Goal: Use online tool/utility: Utilize a website feature to perform a specific function

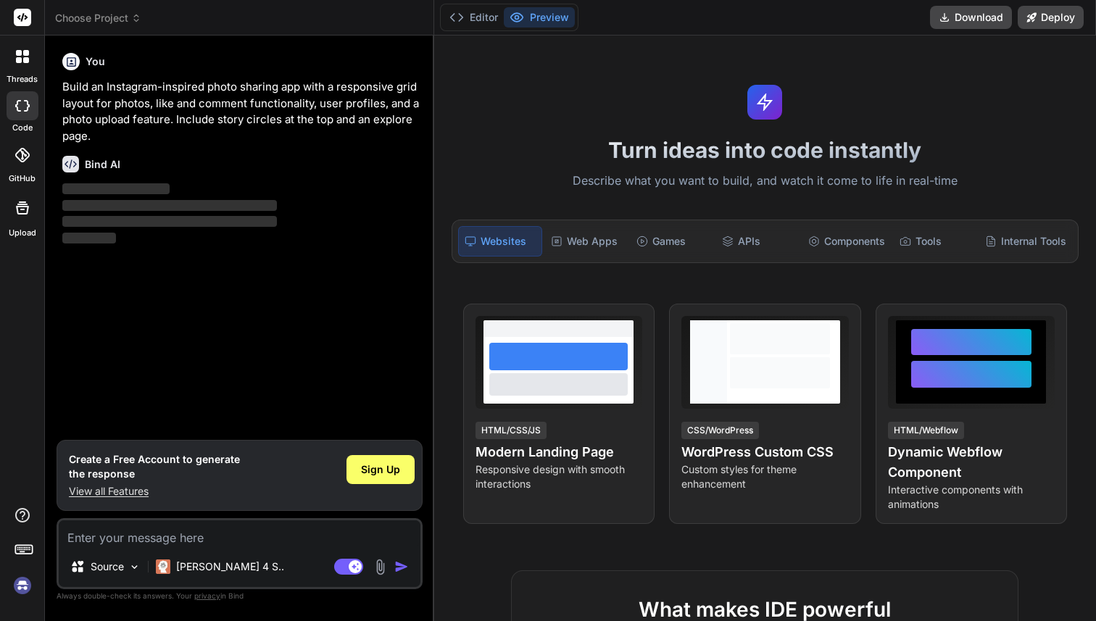
type textarea "x"
click at [588, 241] on div "Web Apps" at bounding box center [586, 241] width 83 height 30
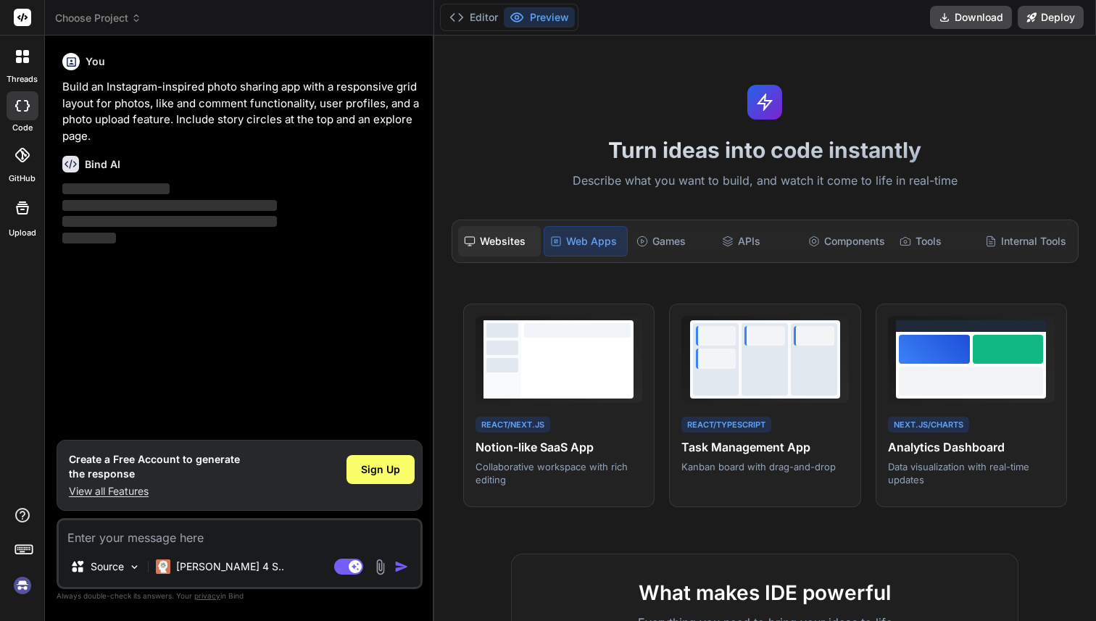
click at [517, 233] on div "Websites" at bounding box center [499, 241] width 83 height 30
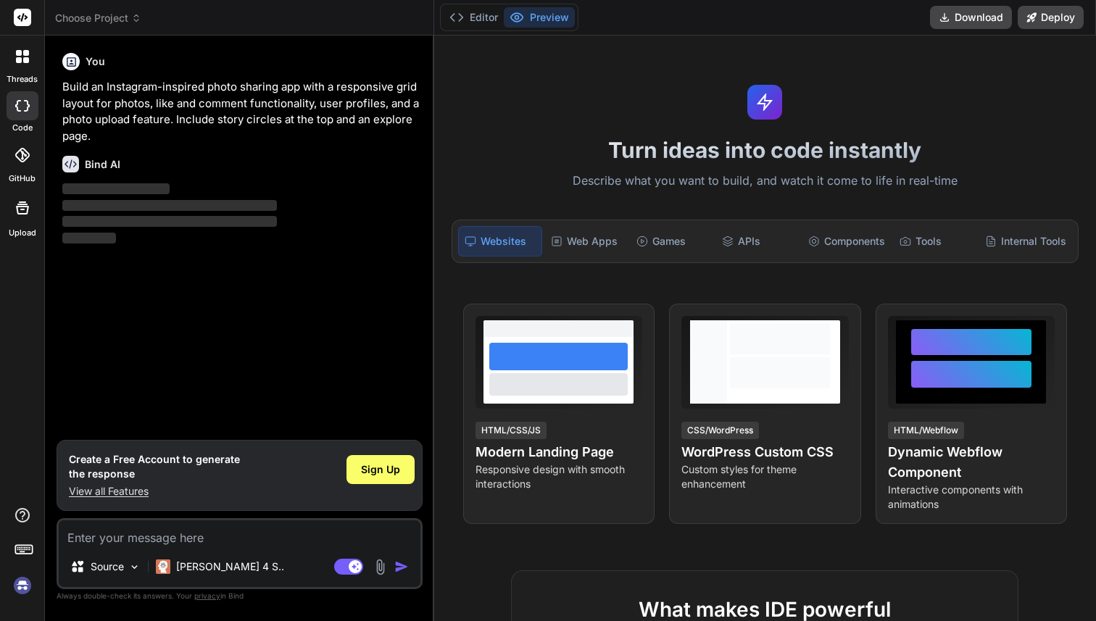
click at [208, 216] on span "‌" at bounding box center [169, 221] width 215 height 11
click at [130, 248] on div "You Build an Instagram-inspired photo sharing app with a responsive grid layout…" at bounding box center [240, 243] width 363 height 393
click at [130, 217] on span "‌" at bounding box center [169, 221] width 215 height 11
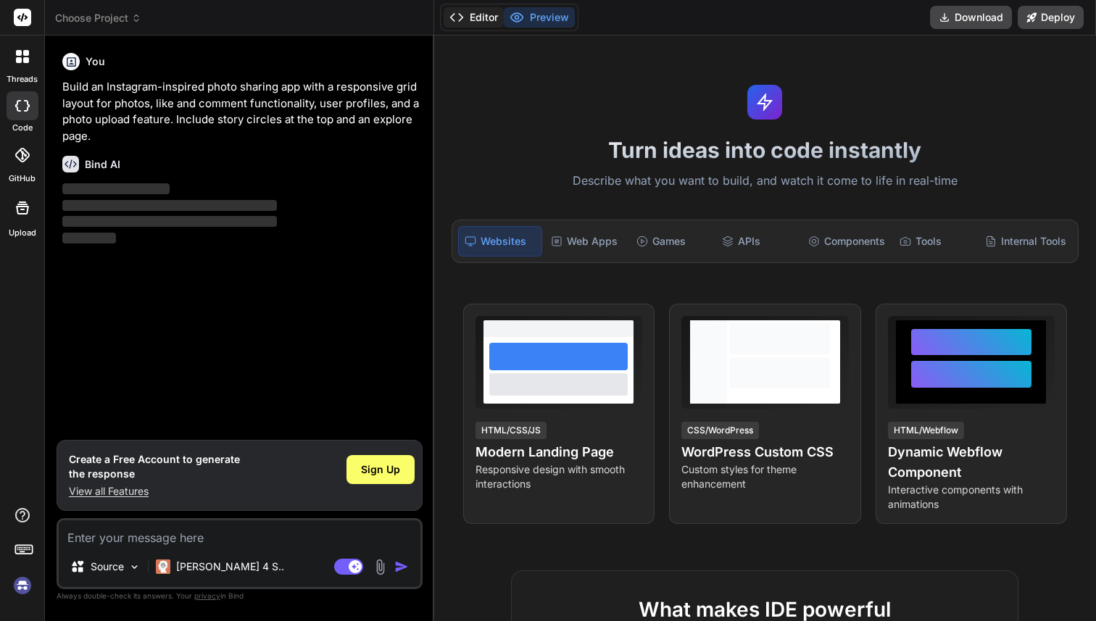
click at [473, 21] on button "Editor" at bounding box center [474, 17] width 60 height 20
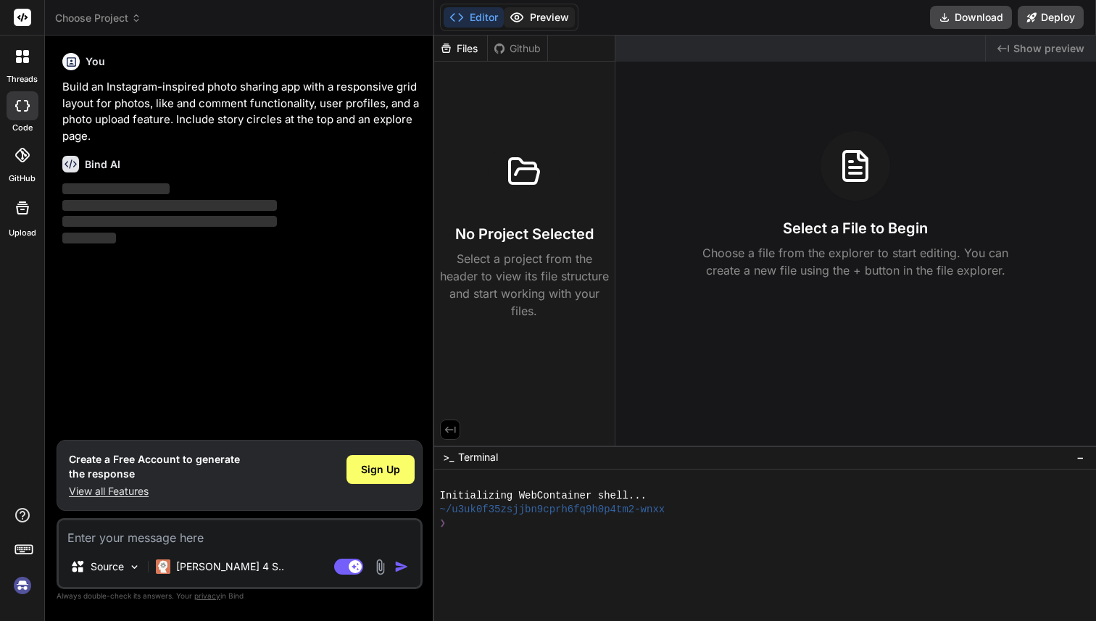
click at [540, 22] on button "Preview" at bounding box center [539, 17] width 71 height 20
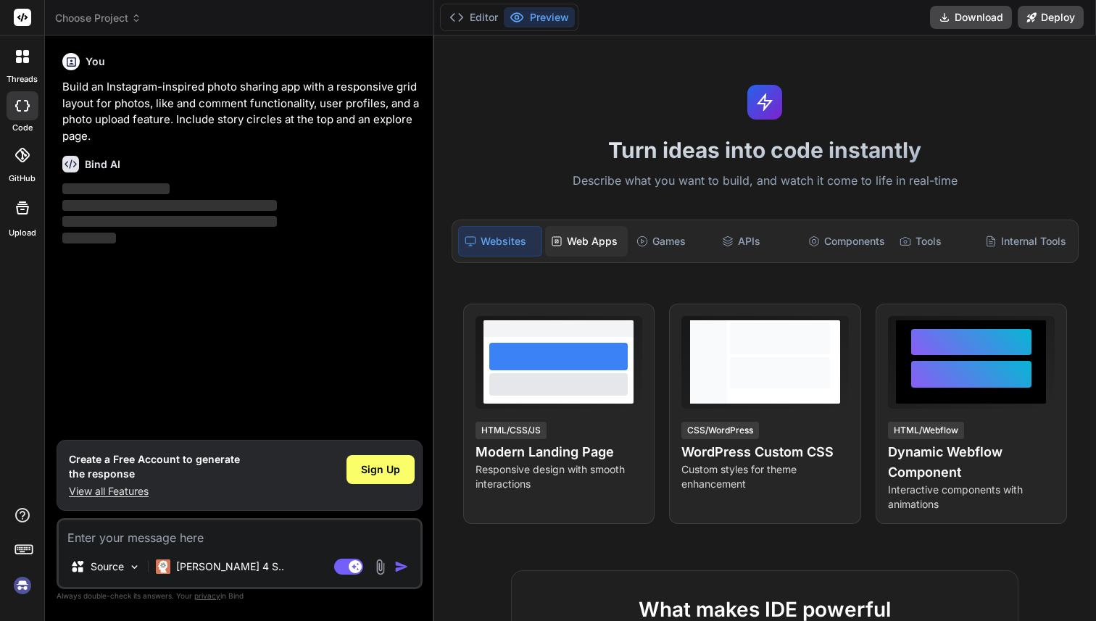
click at [574, 226] on div "Web Apps" at bounding box center [586, 241] width 83 height 30
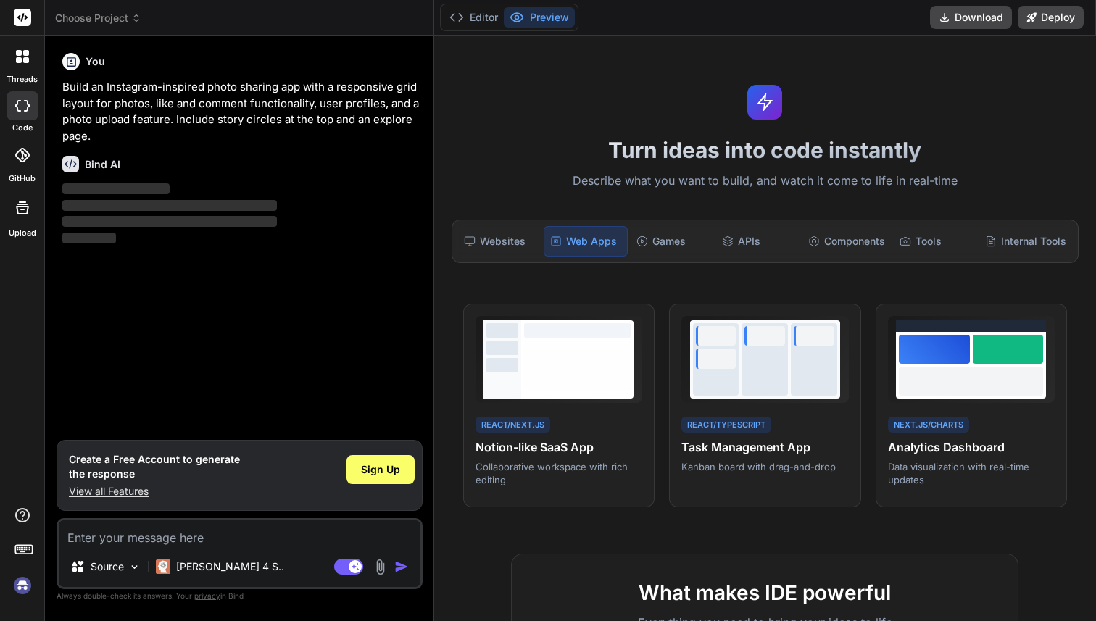
click at [659, 257] on div "Websites Web Apps Games APIs Components Tools Internal Tools" at bounding box center [766, 241] width 628 height 43
click at [661, 247] on div "Games" at bounding box center [672, 241] width 83 height 30
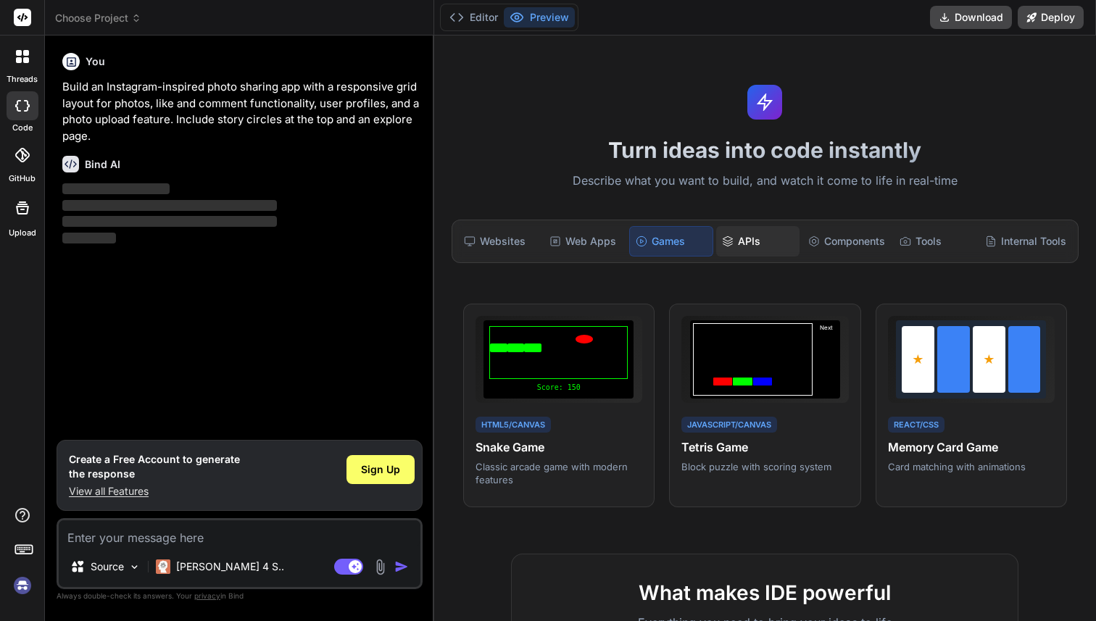
click at [727, 241] on icon at bounding box center [728, 242] width 12 height 12
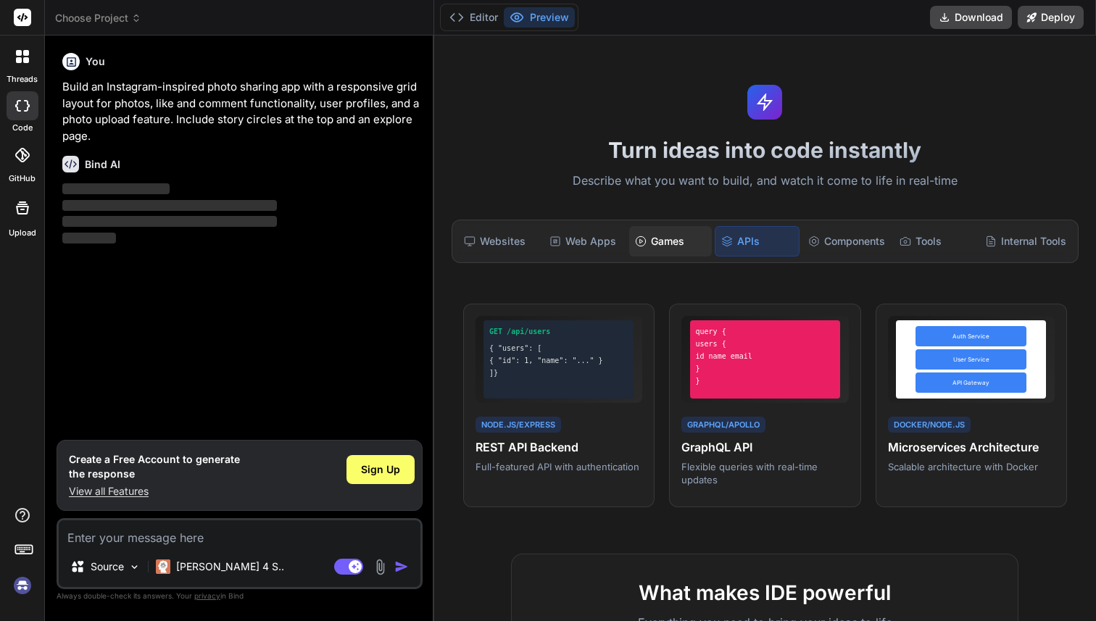
click at [677, 242] on div "Games" at bounding box center [670, 241] width 83 height 30
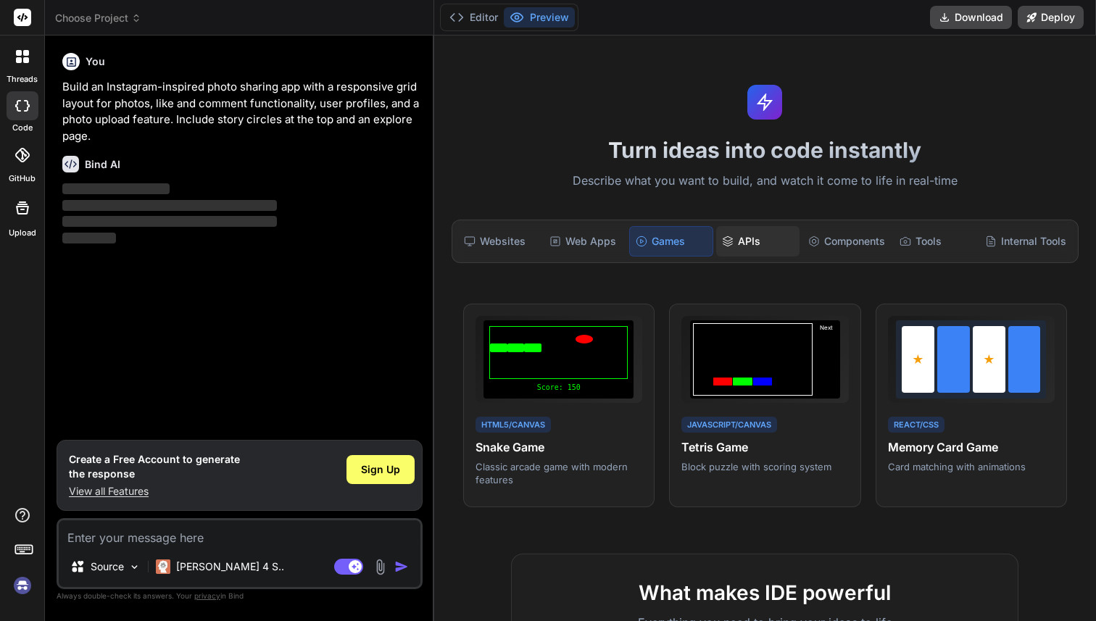
click at [754, 246] on div "APIs" at bounding box center [757, 241] width 83 height 30
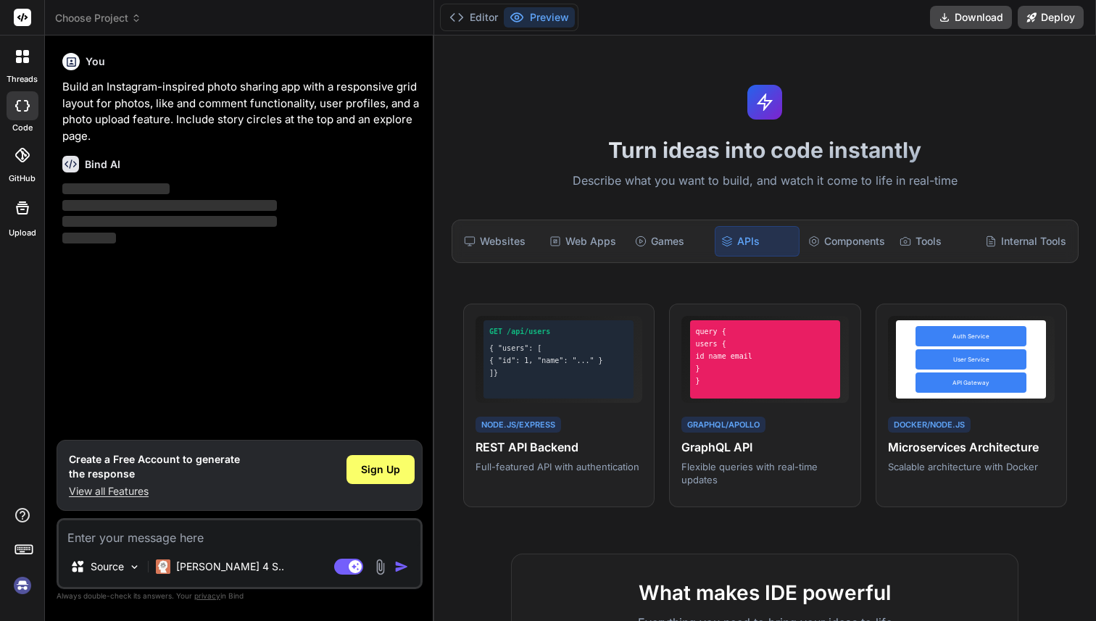
click at [754, 246] on div "APIs" at bounding box center [757, 241] width 84 height 30
click at [802, 246] on div "Components" at bounding box center [846, 241] width 88 height 30
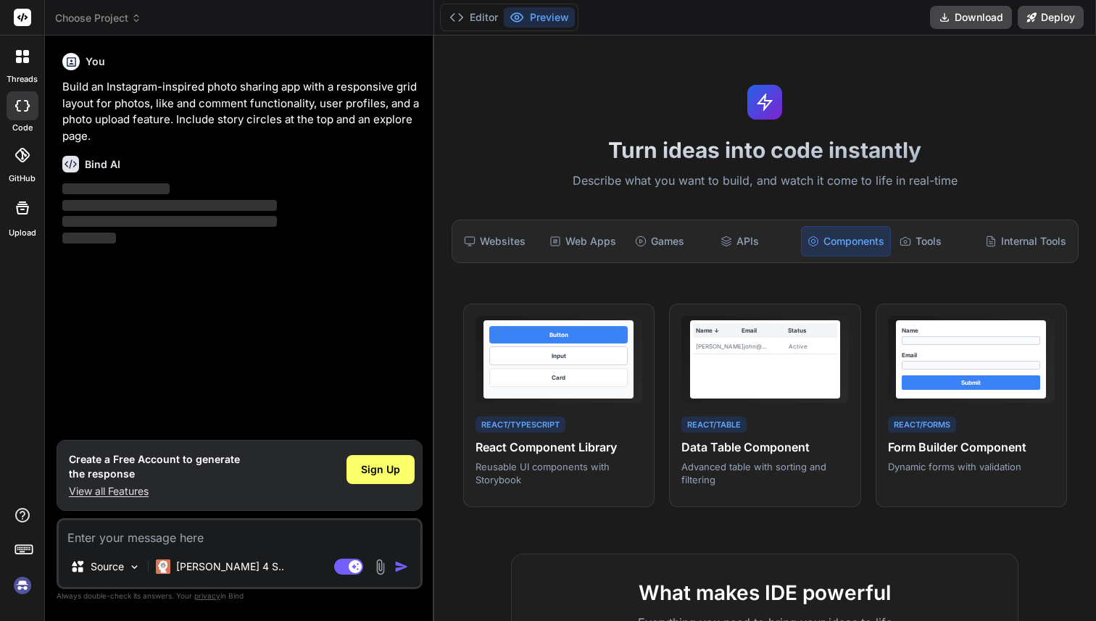
click at [874, 248] on div "Components" at bounding box center [846, 241] width 90 height 30
click at [886, 246] on div "Components" at bounding box center [846, 241] width 90 height 30
